Goal: Check status: Check status

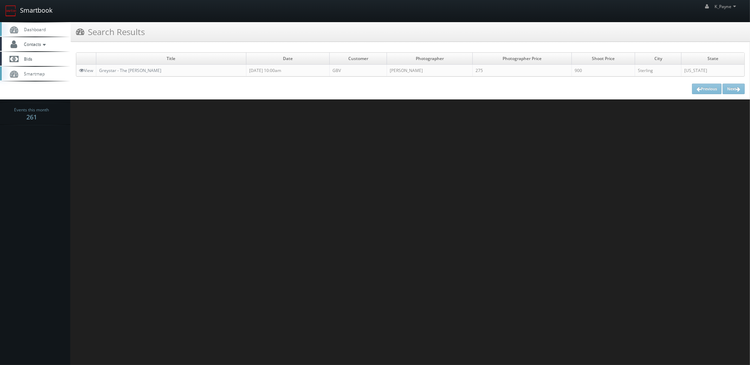
click at [35, 12] on link "Smartbook" at bounding box center [29, 11] width 58 height 22
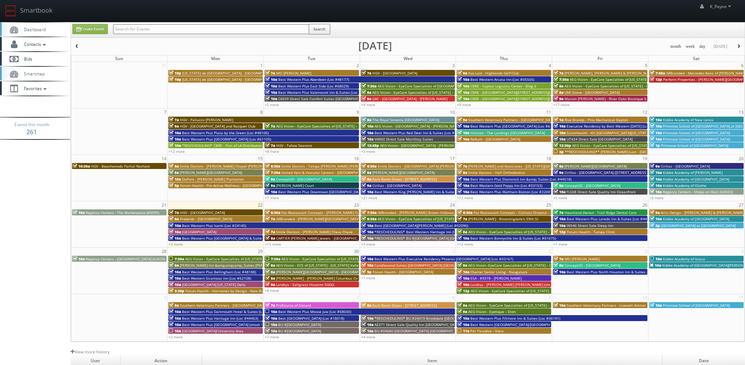
click at [175, 29] on input "text" at bounding box center [211, 29] width 196 height 10
click at [208, 24] on input "text" at bounding box center [211, 29] width 196 height 10
type input "cn257"
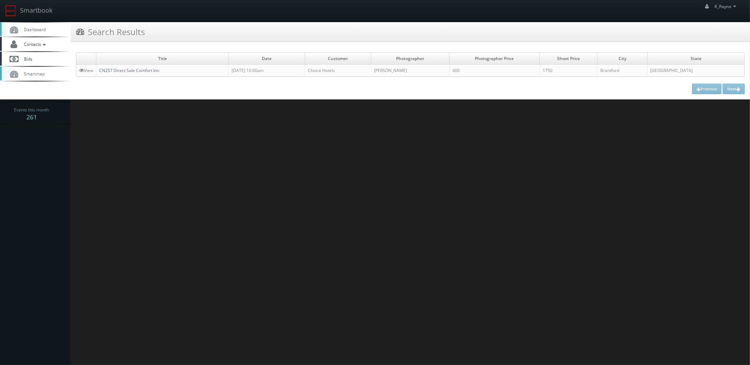
click at [156, 72] on link "CN257 Direct Sale Comfort Inn" at bounding box center [129, 70] width 60 height 6
